Goal: Task Accomplishment & Management: Complete application form

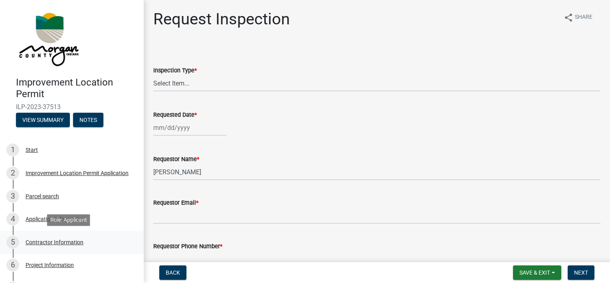
click at [65, 239] on div "Contractor Information" at bounding box center [55, 242] width 58 height 6
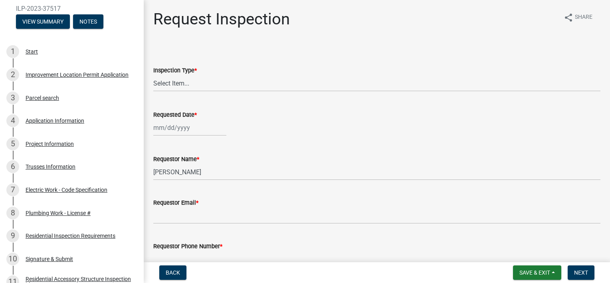
scroll to position [97, 0]
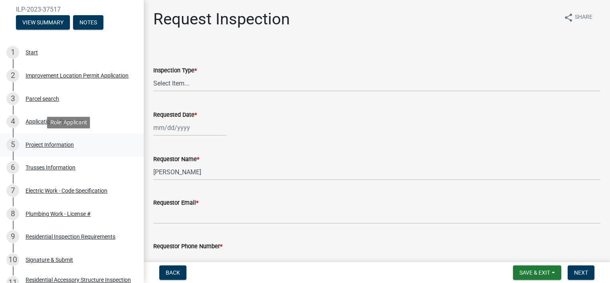
click at [57, 147] on div "Project Information" at bounding box center [50, 145] width 48 height 6
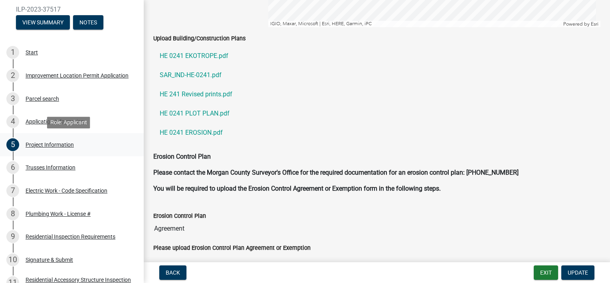
scroll to position [1513, 0]
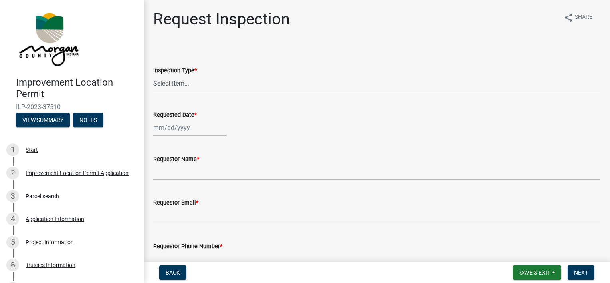
scroll to position [32, 0]
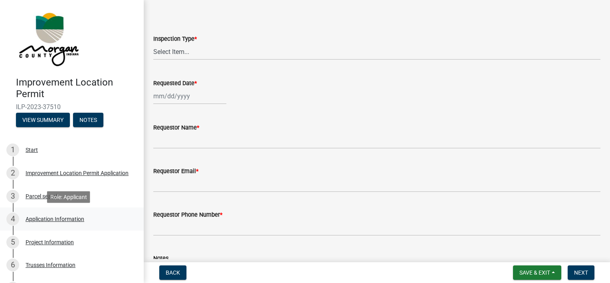
click at [67, 214] on div "4 Application Information" at bounding box center [68, 218] width 125 height 13
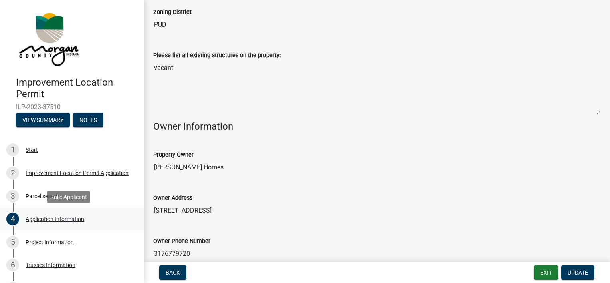
scroll to position [342, 0]
